Goal: Information Seeking & Learning: Learn about a topic

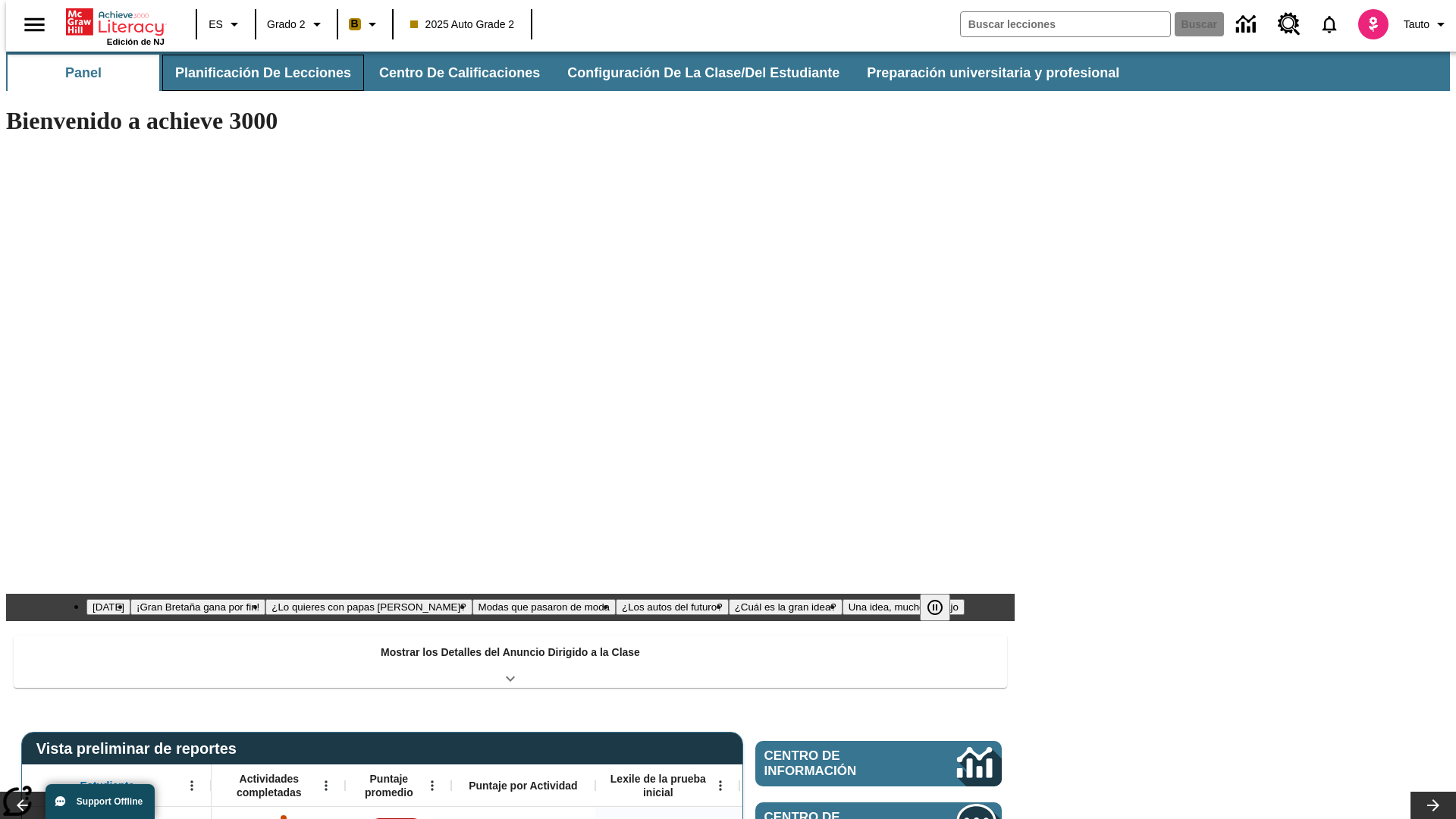
click at [254, 73] on button "Planificación de lecciones" at bounding box center [262, 73] width 202 height 37
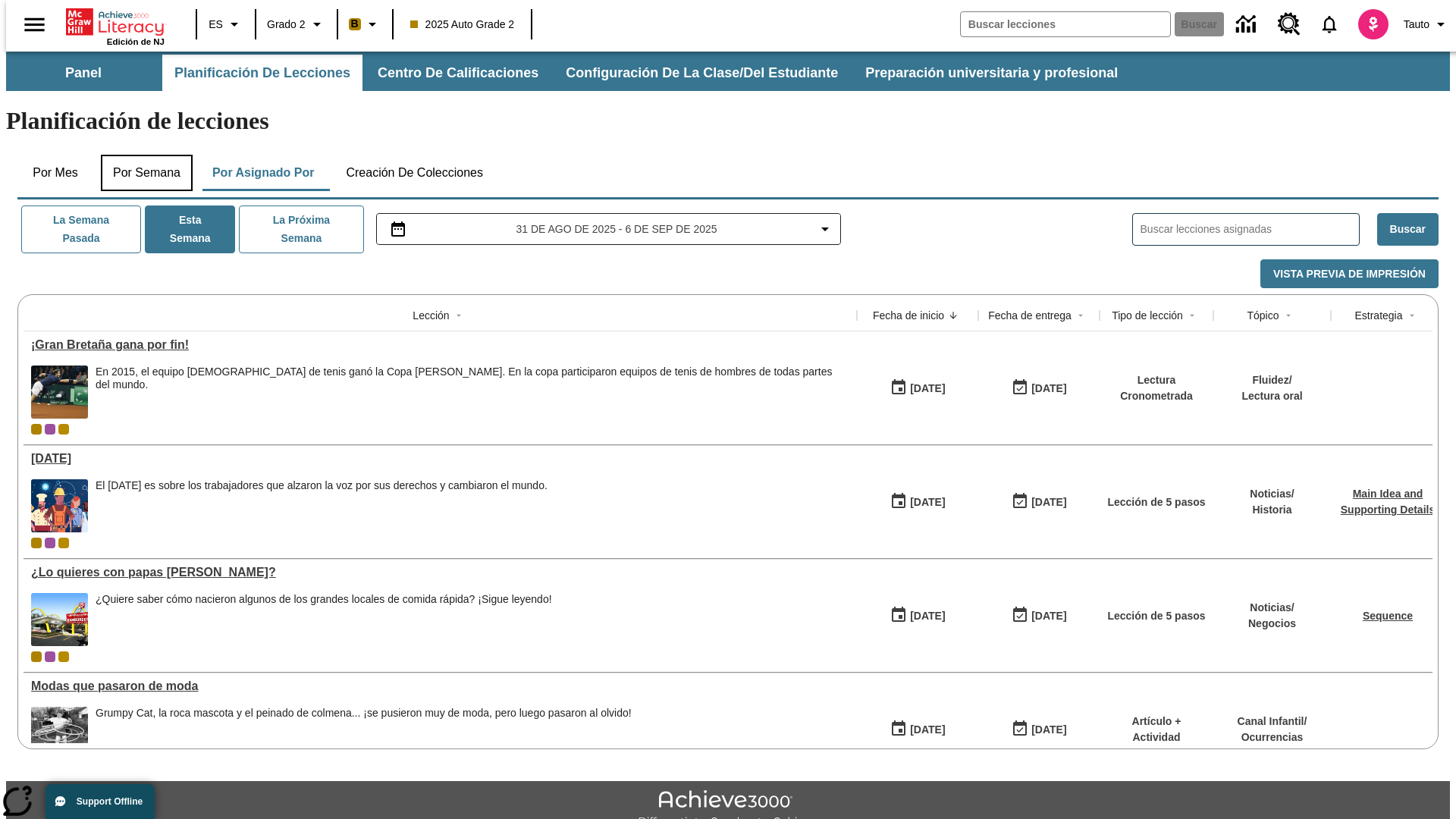
click at [142, 154] on button "Por semana" at bounding box center [146, 173] width 91 height 37
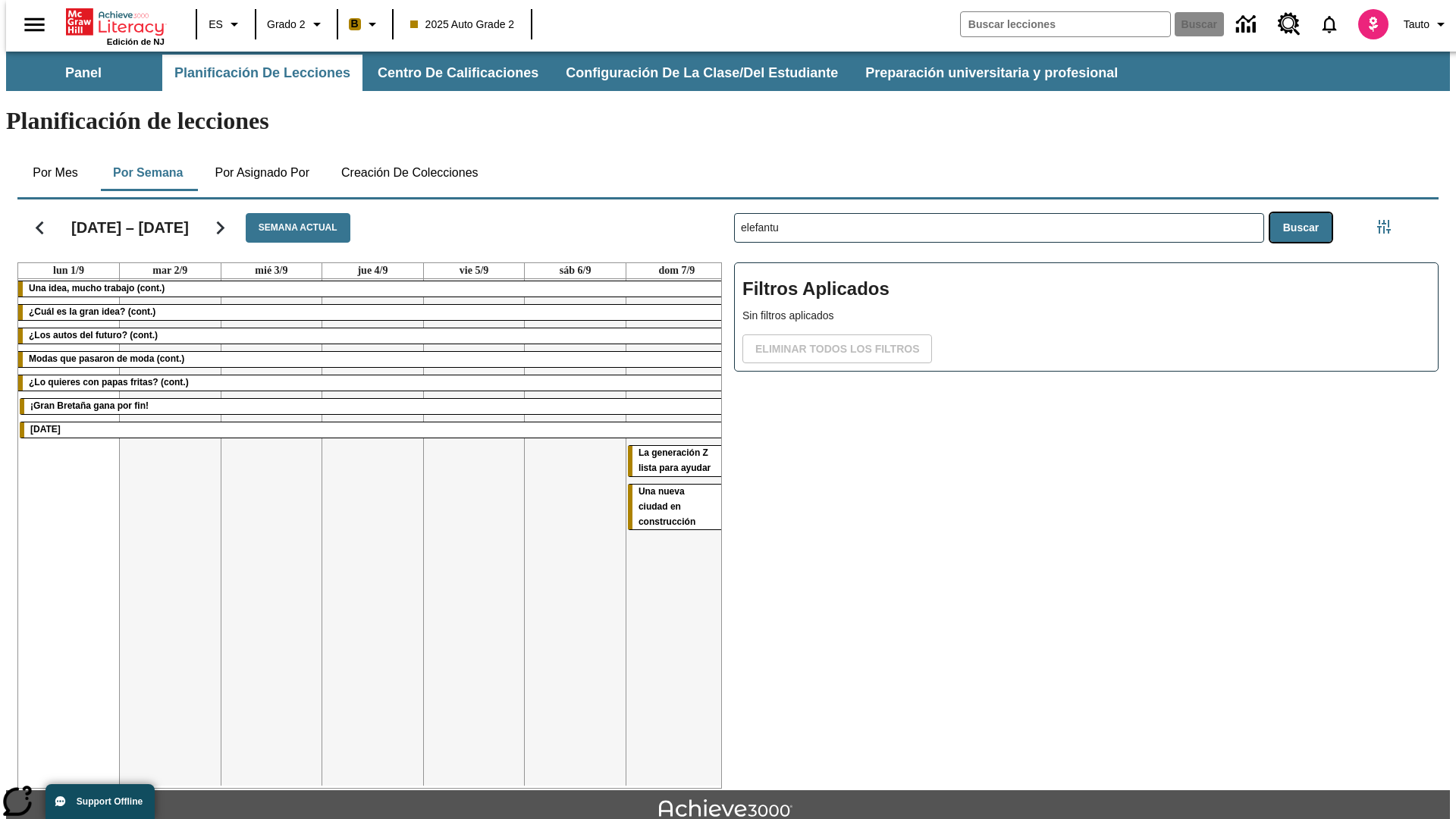
click at [1305, 213] on button "Buscar" at bounding box center [1301, 228] width 61 height 30
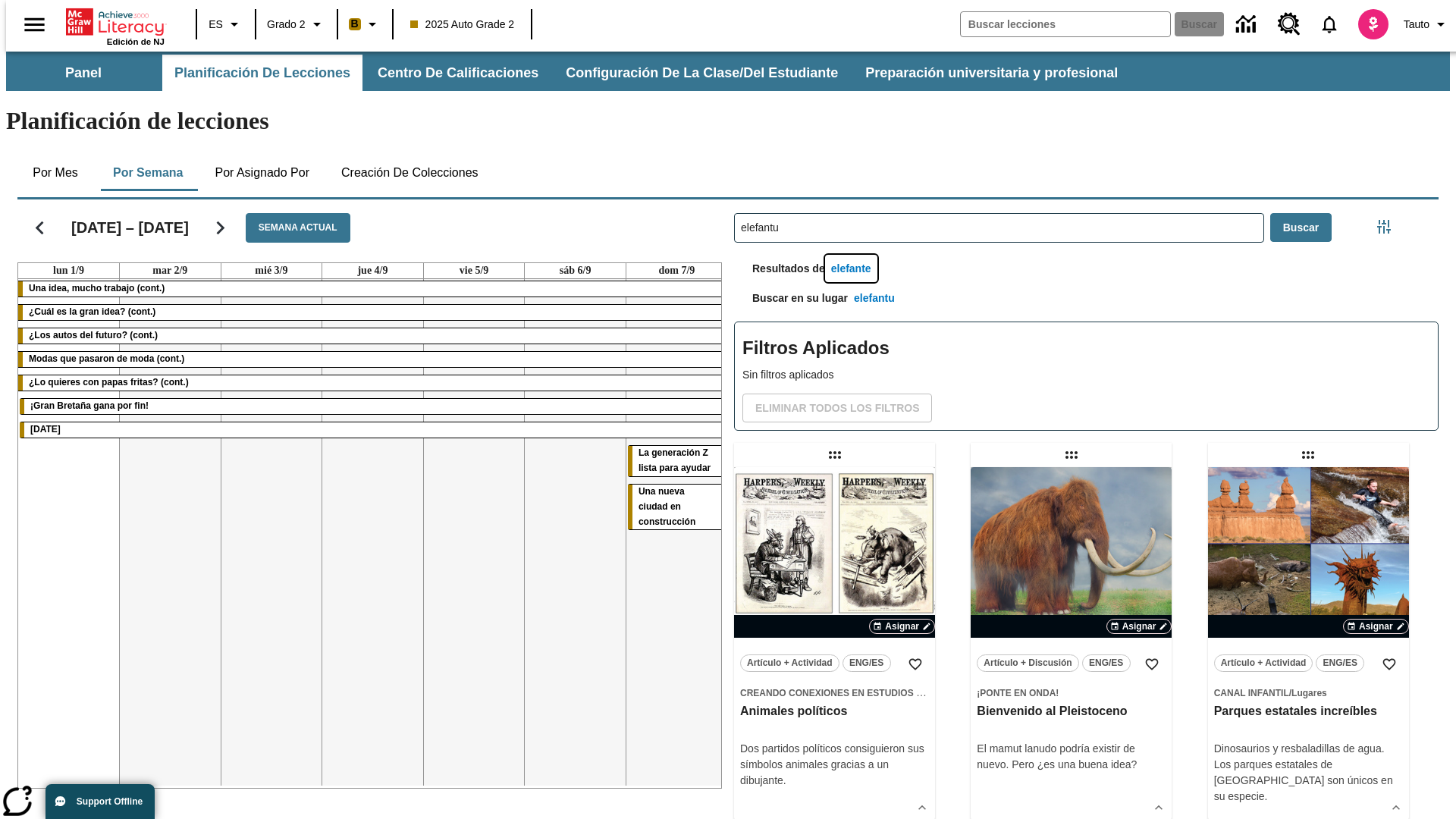
click at [853, 255] on button "elefante" at bounding box center [851, 269] width 52 height 28
type input "elefante"
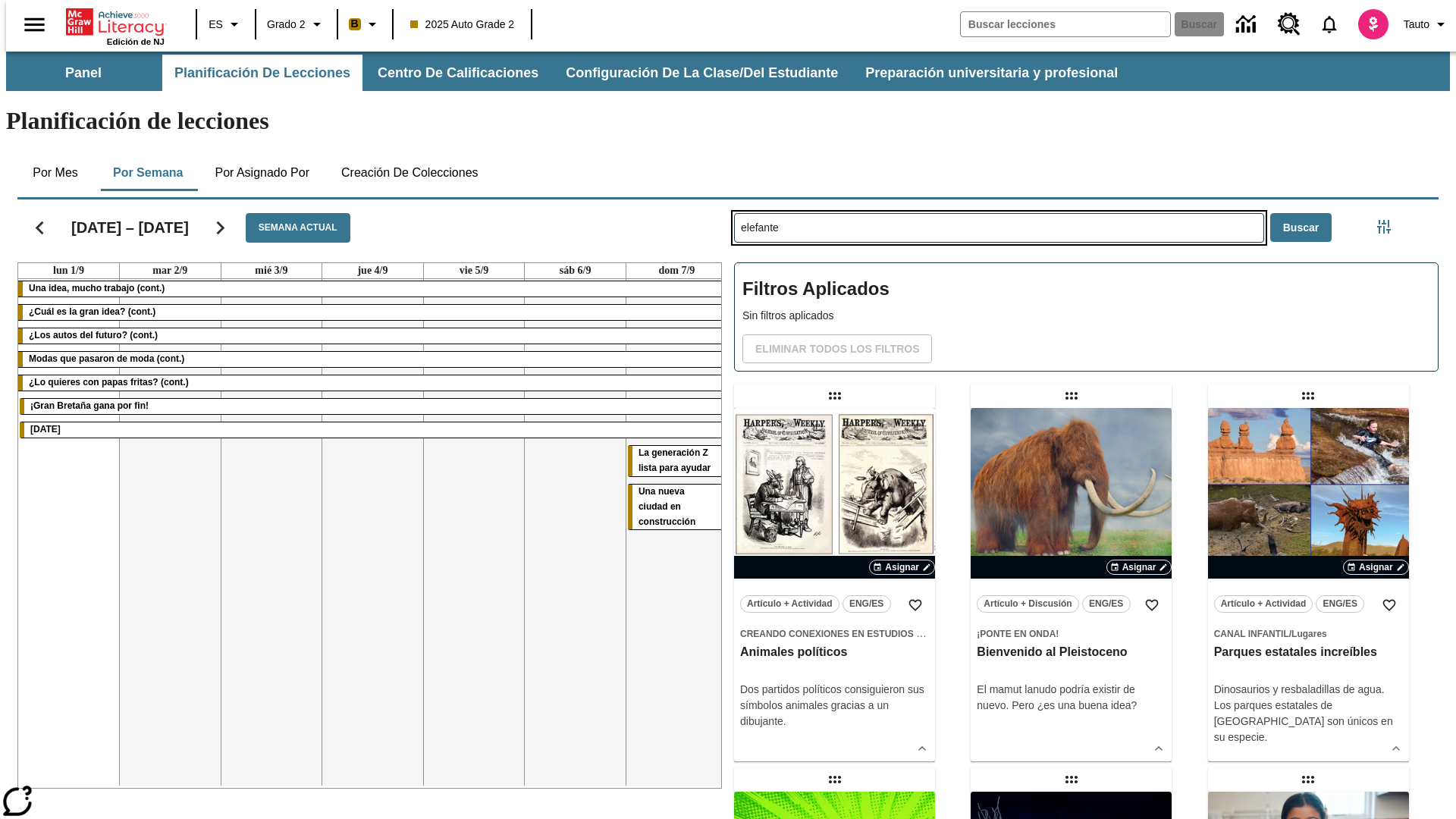
type input "elefantu"
